Goal: Navigation & Orientation: Find specific page/section

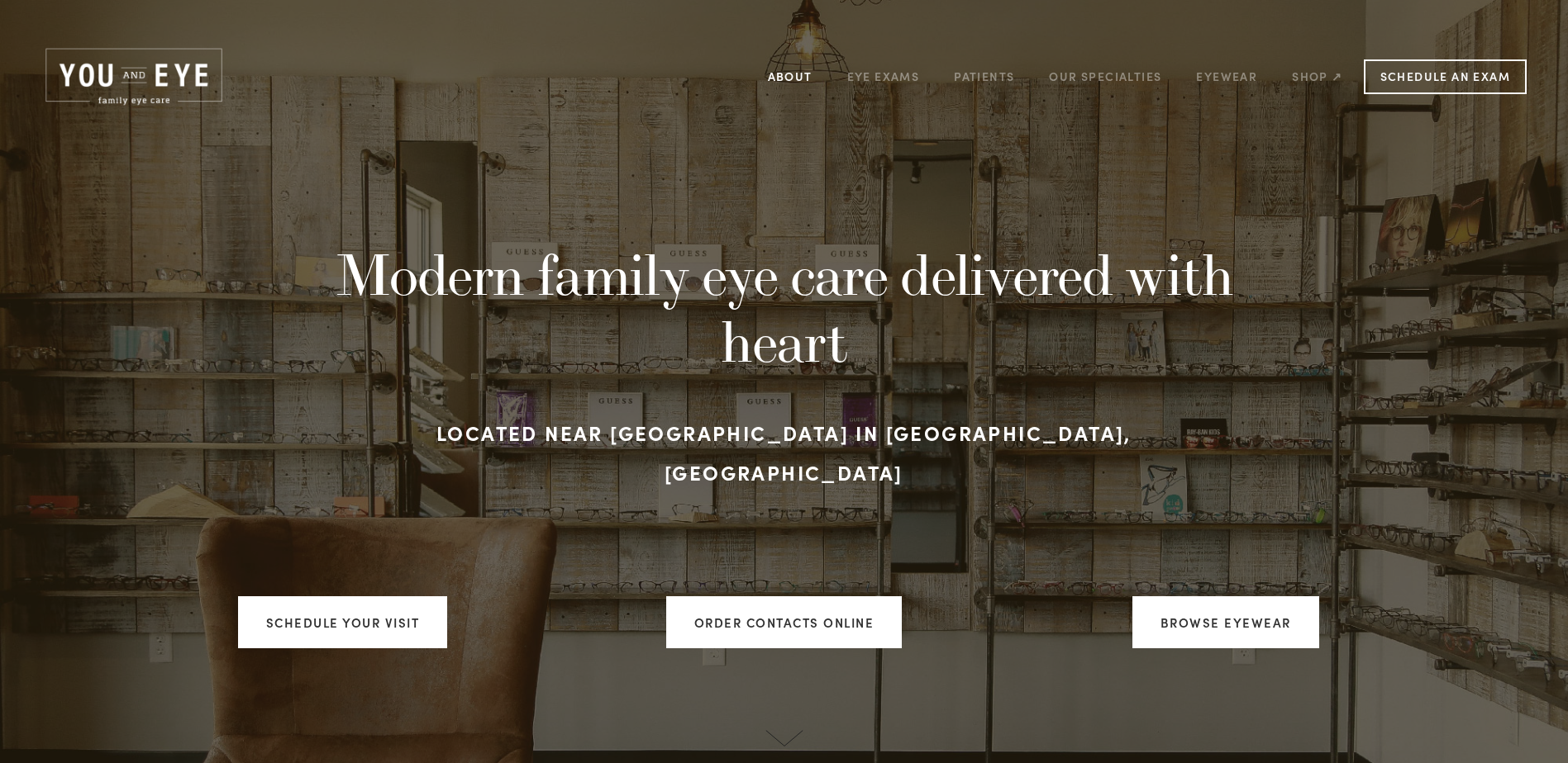
click at [799, 81] on link "About" at bounding box center [790, 76] width 45 height 26
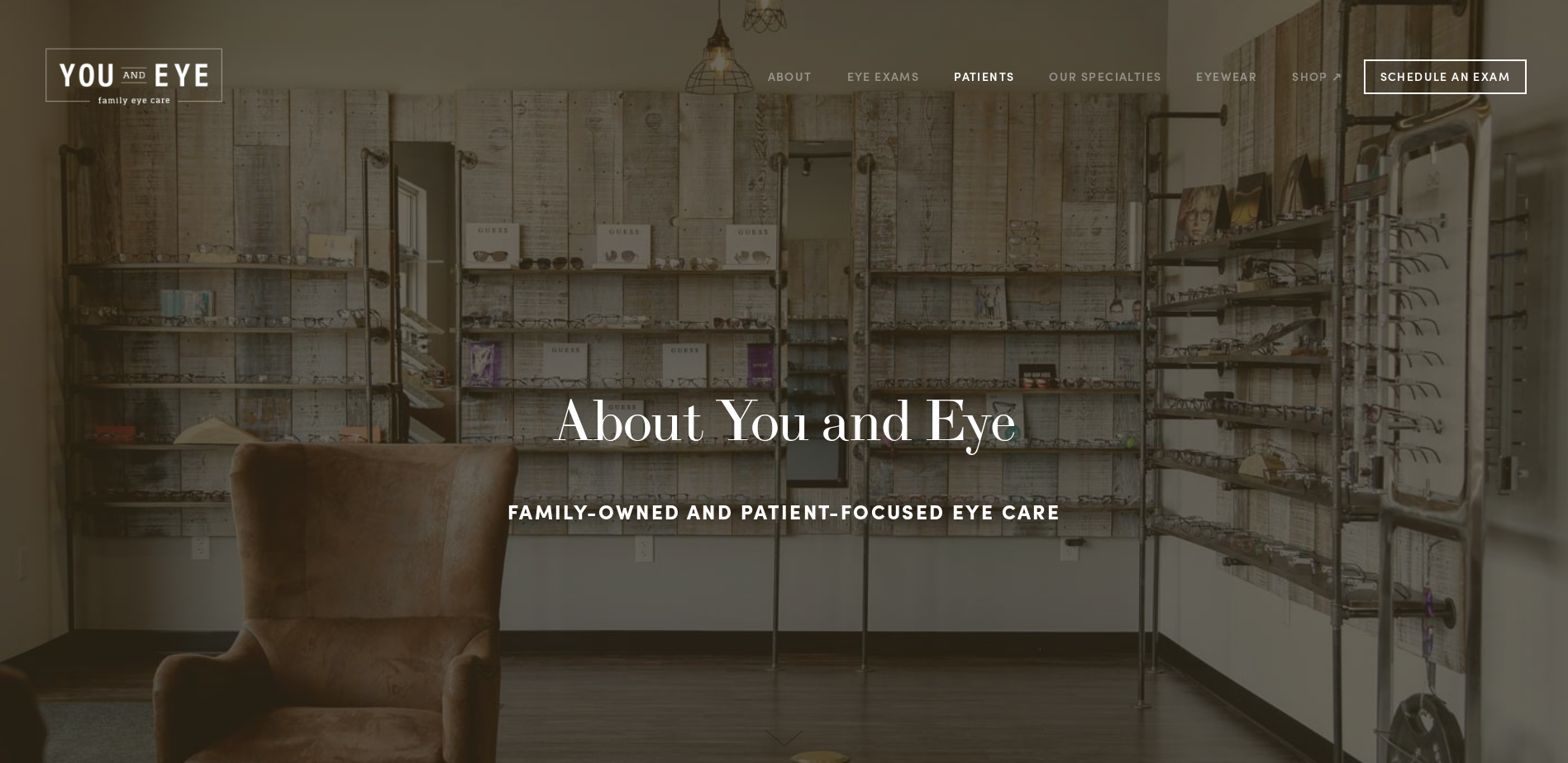
click at [1011, 73] on link "Patients" at bounding box center [984, 76] width 60 height 26
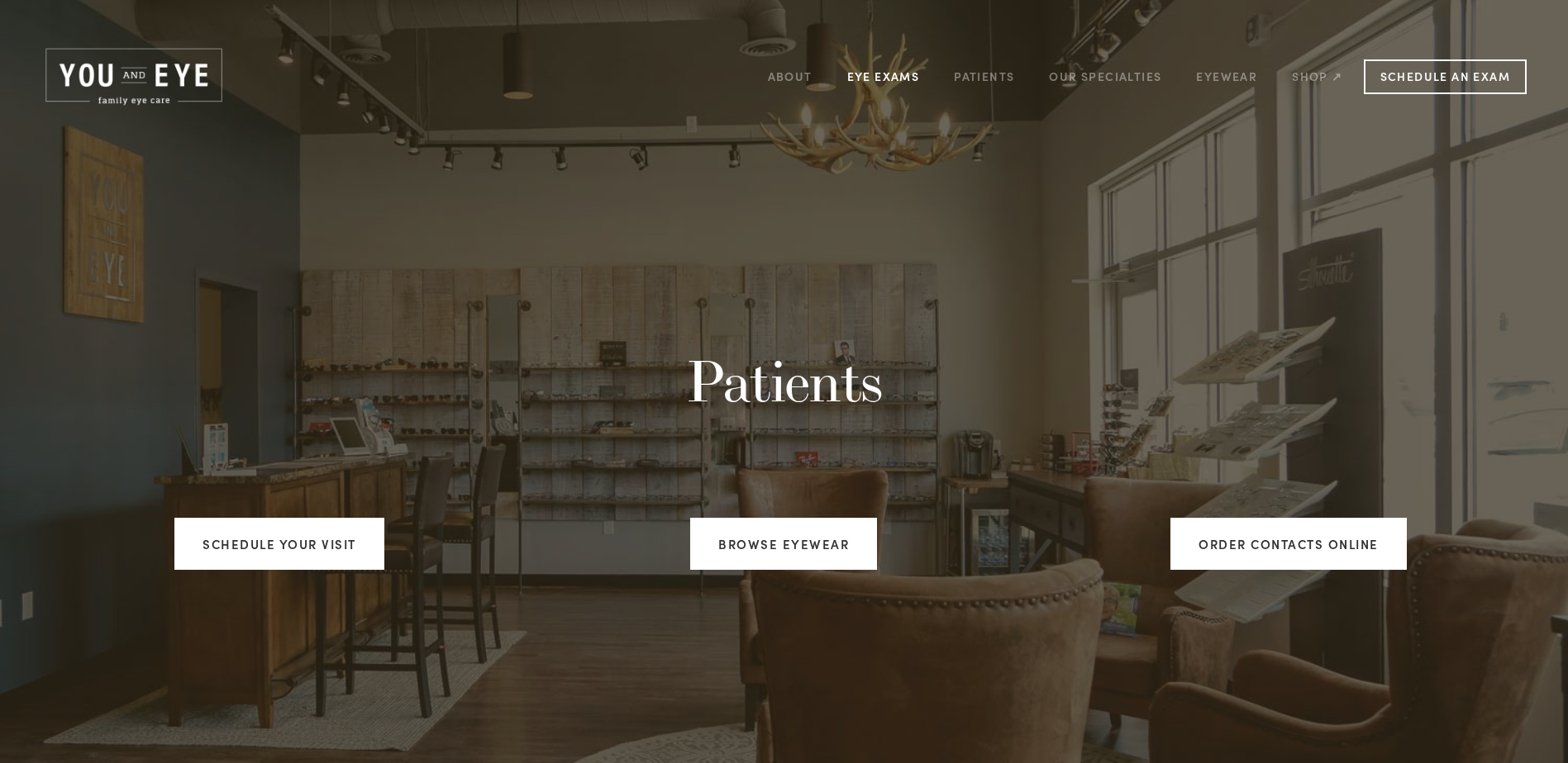
click at [912, 78] on link "Eye Exams" at bounding box center [883, 76] width 73 height 26
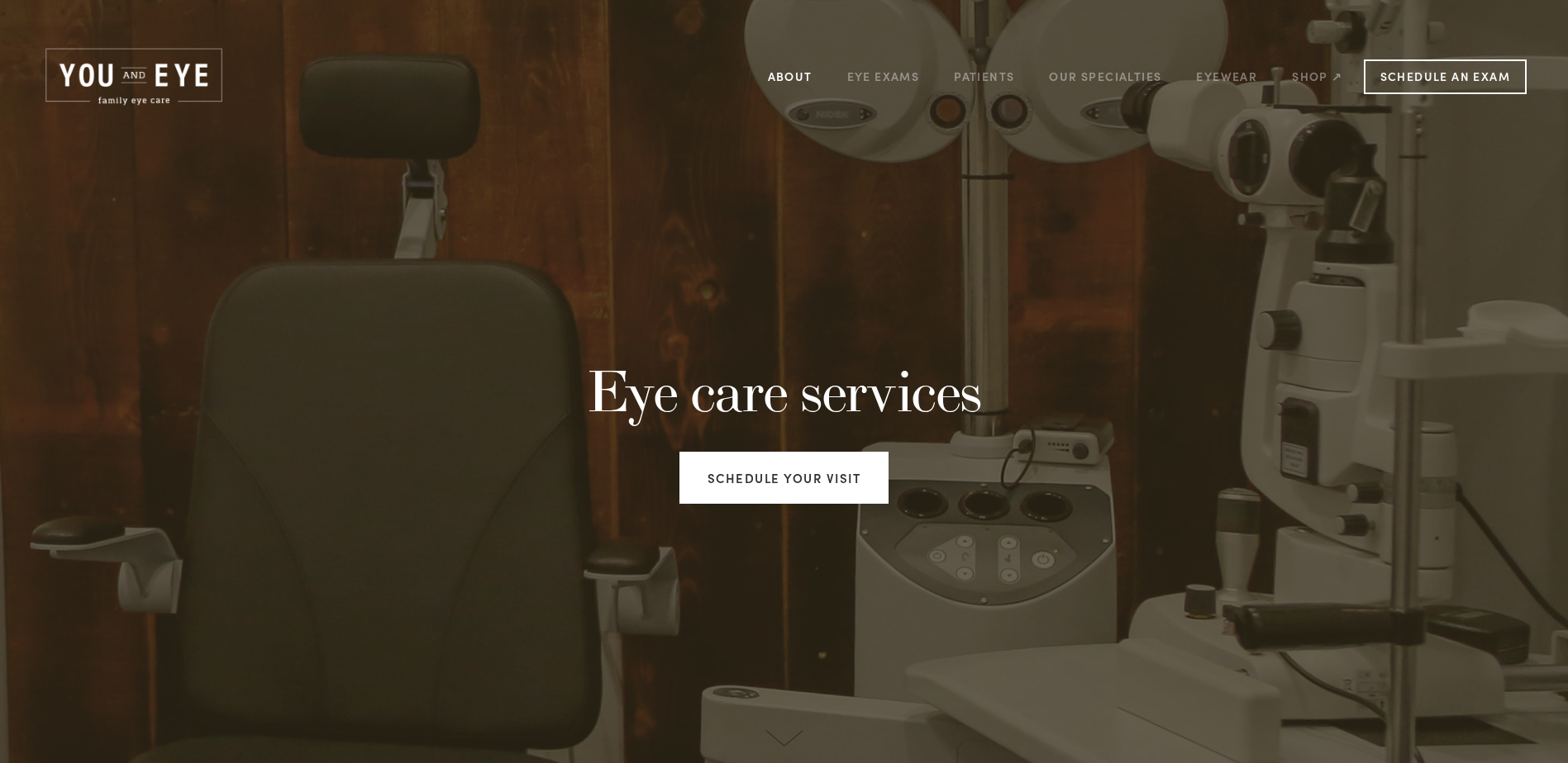
click at [788, 73] on link "About" at bounding box center [790, 76] width 45 height 26
